Goal: Find specific page/section: Find specific page/section

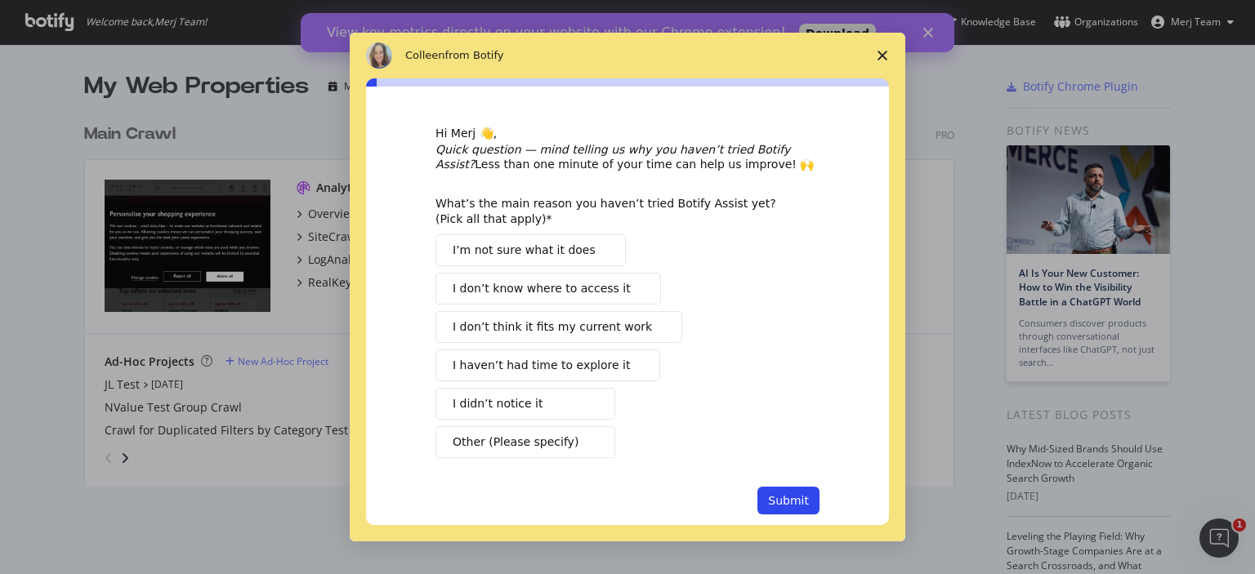
click at [888, 59] on span "Close survey" at bounding box center [882, 56] width 46 height 46
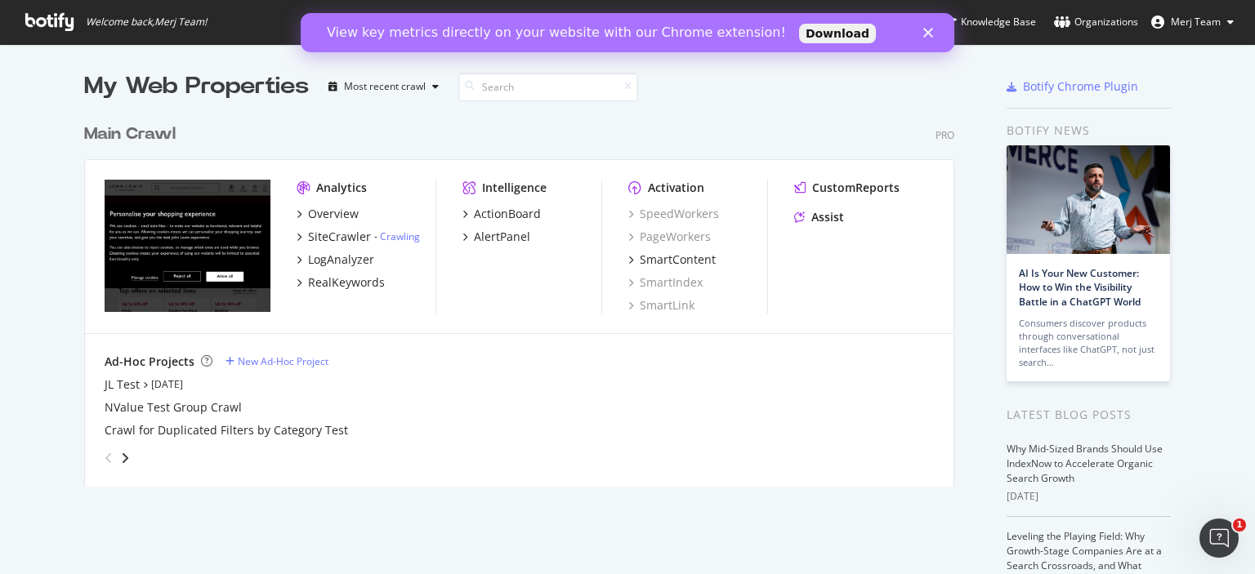
click at [928, 33] on polygon "Close" at bounding box center [928, 33] width 10 height 10
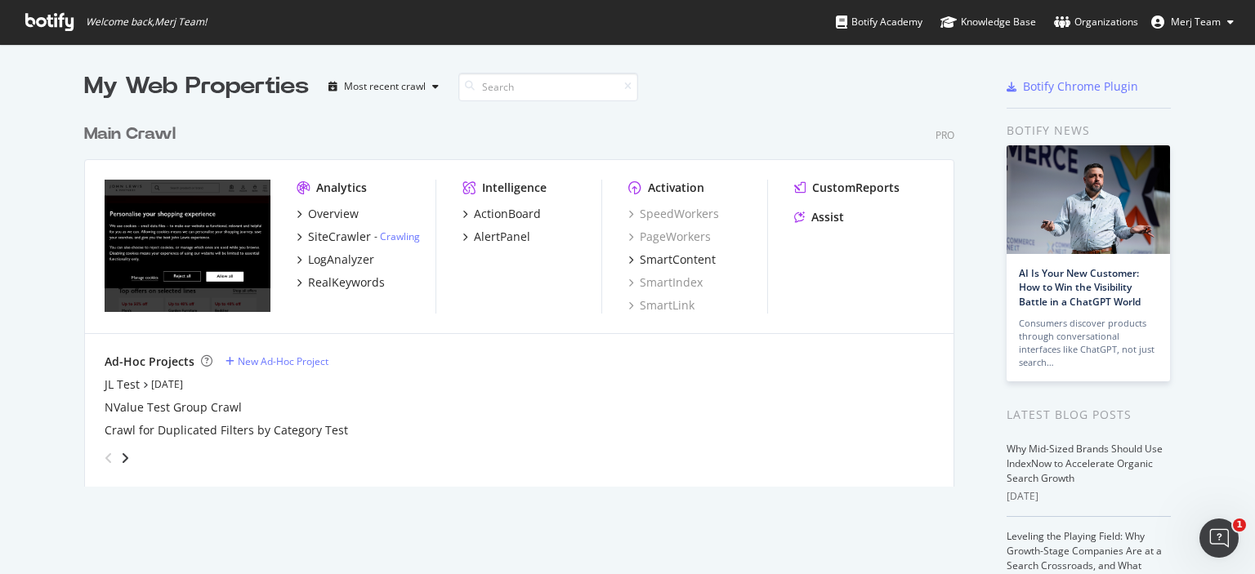
click at [921, 82] on div at bounding box center [912, 86] width 109 height 33
click at [428, 93] on div "Most recent crawl" at bounding box center [383, 86] width 123 height 25
click at [601, 118] on div "Main Crawl Pro Analytics Overview SiteCrawler - Crawling LogAnalyzer RealKeywor…" at bounding box center [525, 295] width 883 height 384
click at [691, 122] on div "Main Crawl Pro Analytics Overview SiteCrawler - Crawling LogAnalyzer RealKeywor…" at bounding box center [525, 295] width 883 height 384
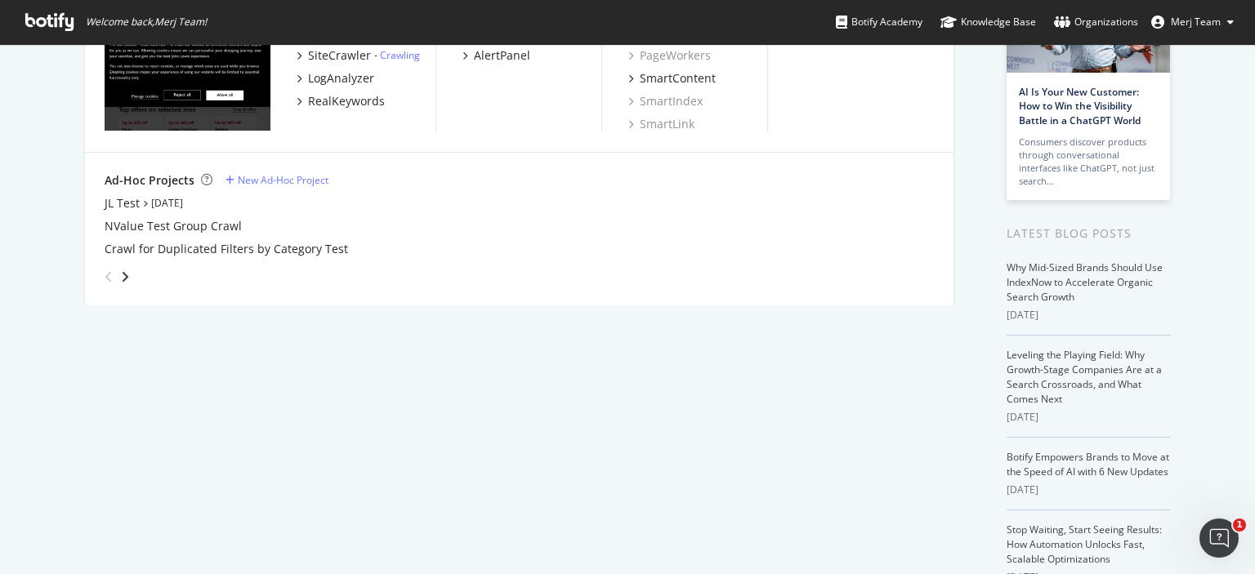
scroll to position [276, 0]
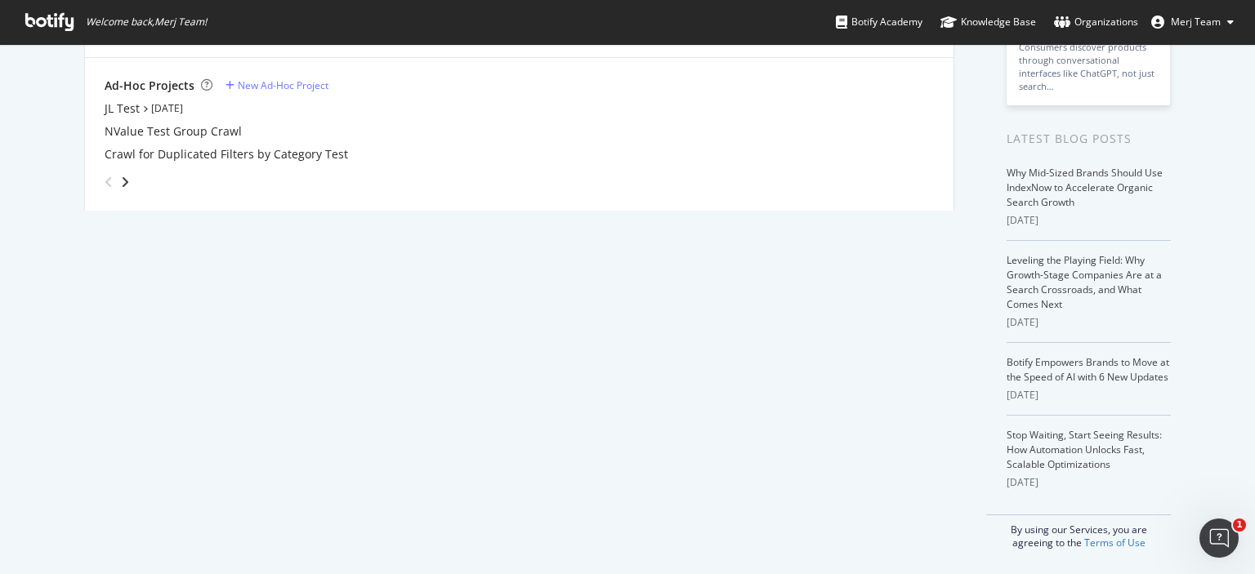
click at [778, 359] on div "My Web Properties Most recent crawl Main Crawl Pro Analytics Overview SiteCrawl…" at bounding box center [535, 172] width 903 height 756
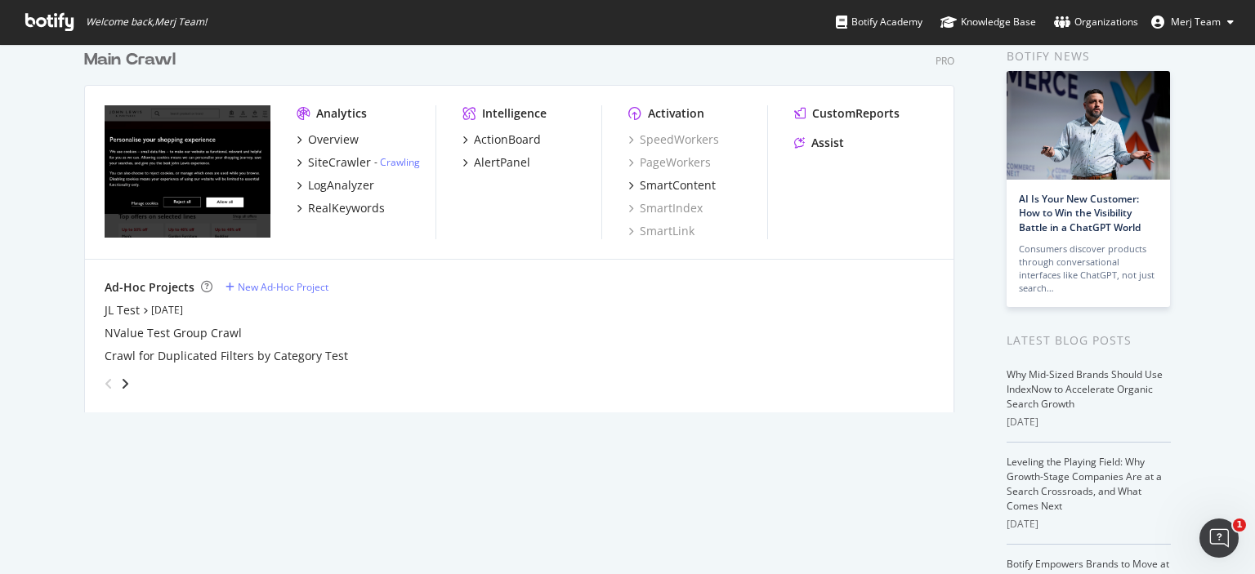
scroll to position [0, 0]
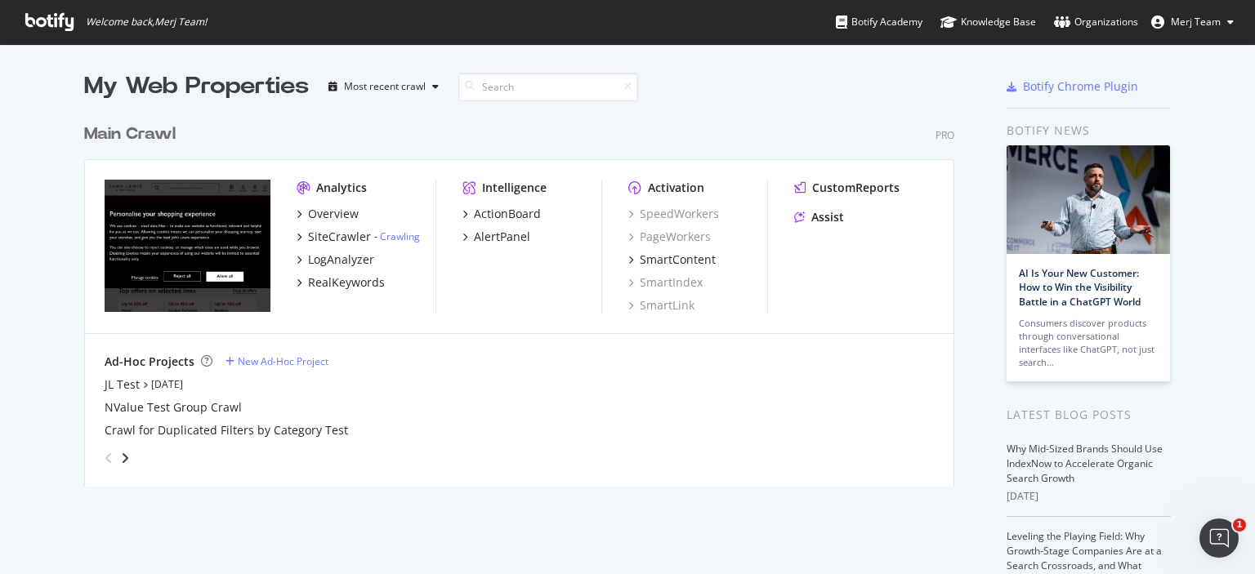
click at [947, 78] on div at bounding box center [912, 86] width 109 height 33
click at [1196, 69] on div "My Web Properties Most recent crawl Main Crawl Pro Analytics Overview SiteCrawl…" at bounding box center [627, 448] width 1255 height 808
